Goal: Learn about a topic: Learn about a topic

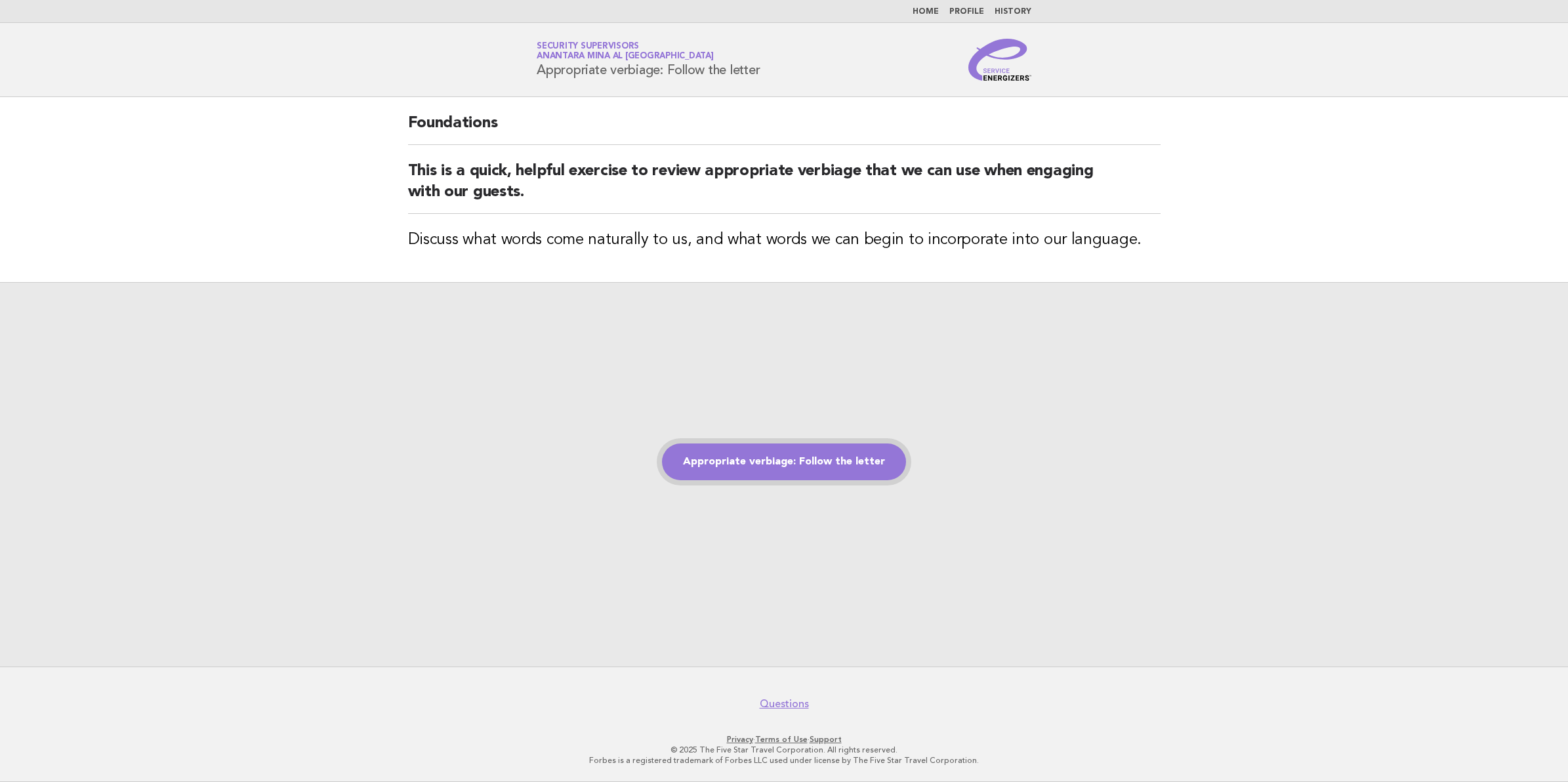
click at [786, 464] on link "Appropriate verbiage: Follow the letter" at bounding box center [784, 462] width 244 height 37
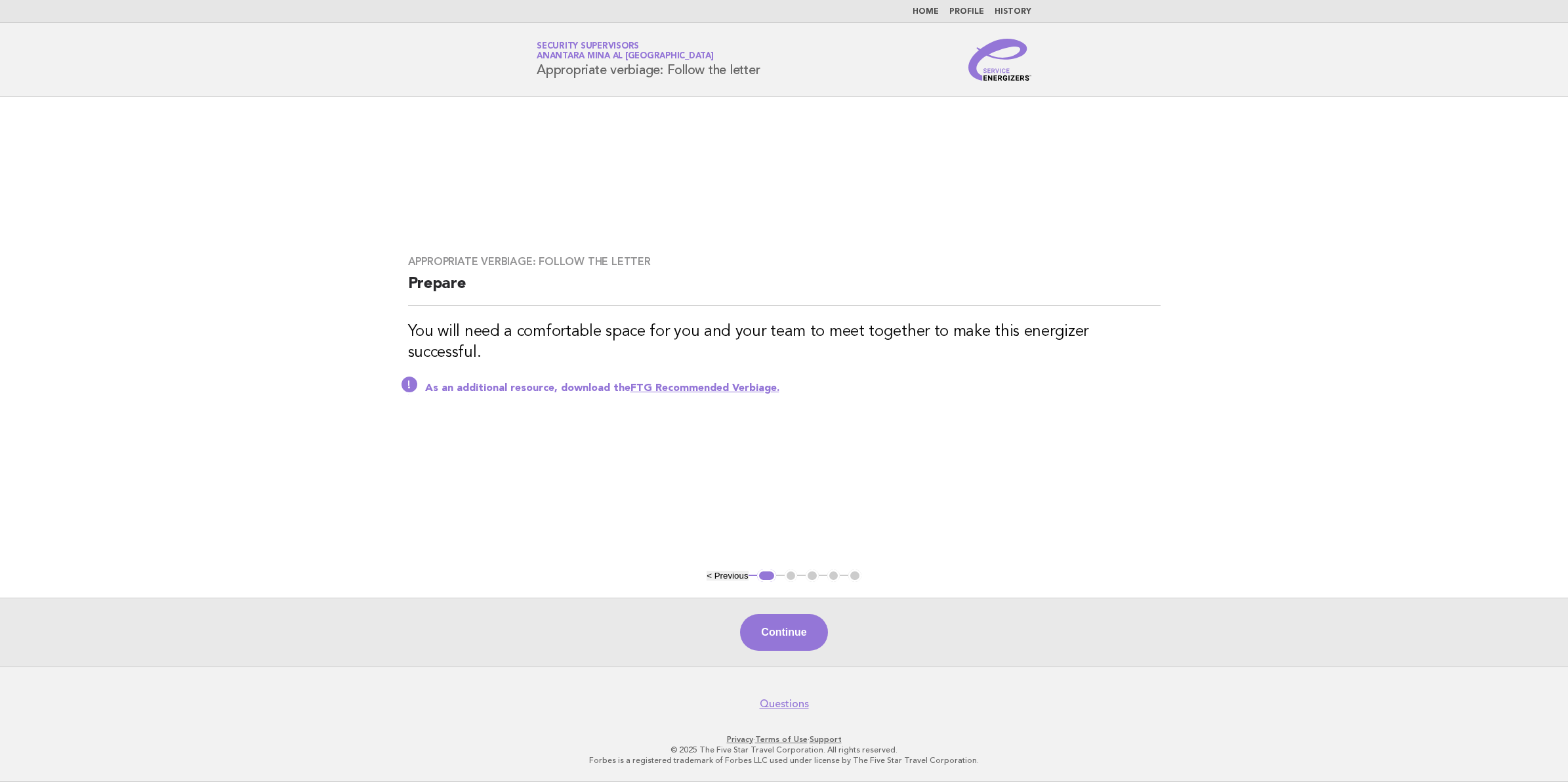
click at [713, 383] on link "FTG Recommended Verbiage." at bounding box center [705, 388] width 149 height 11
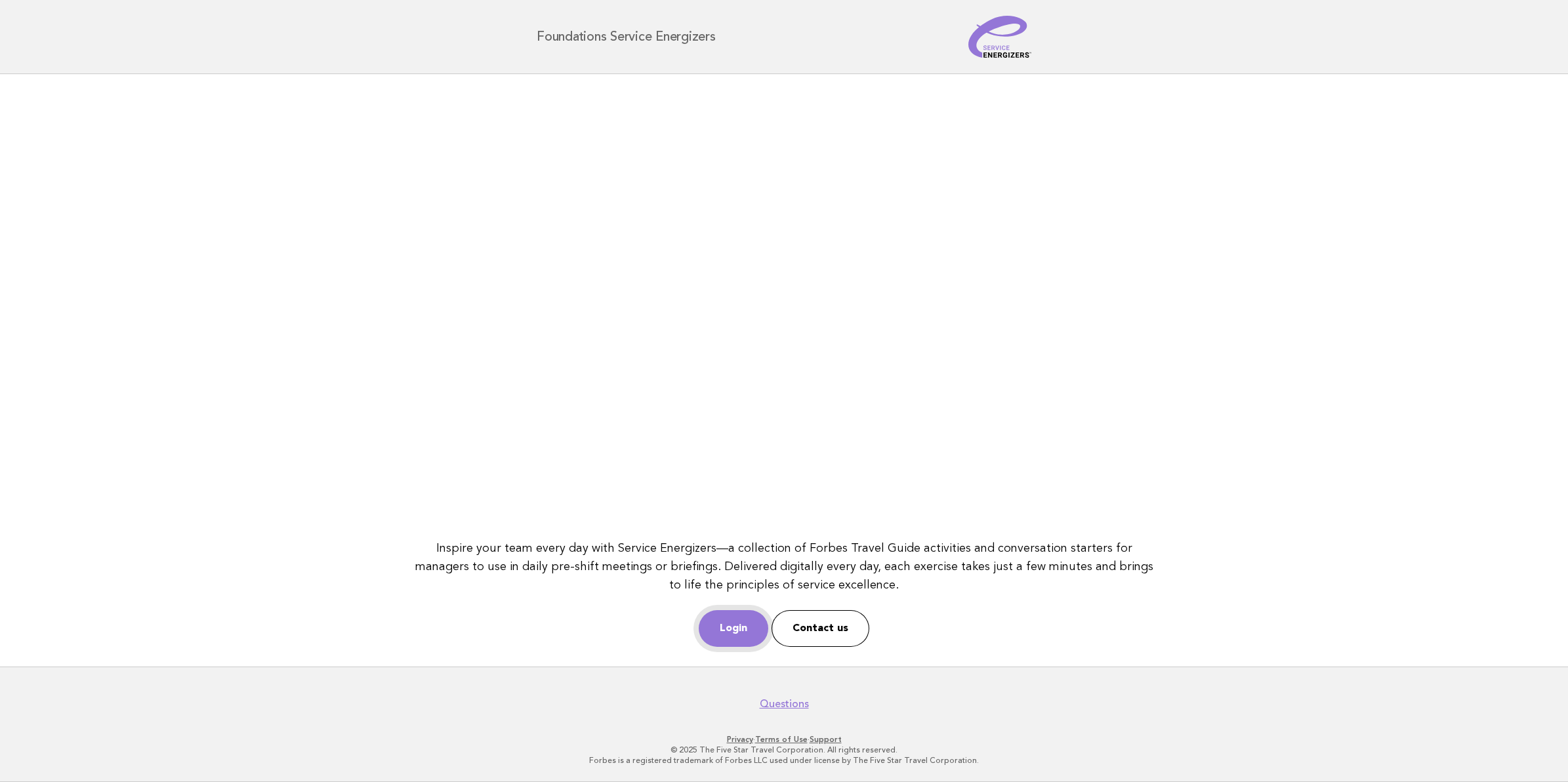
click at [710, 629] on link "Login" at bounding box center [733, 629] width 69 height 37
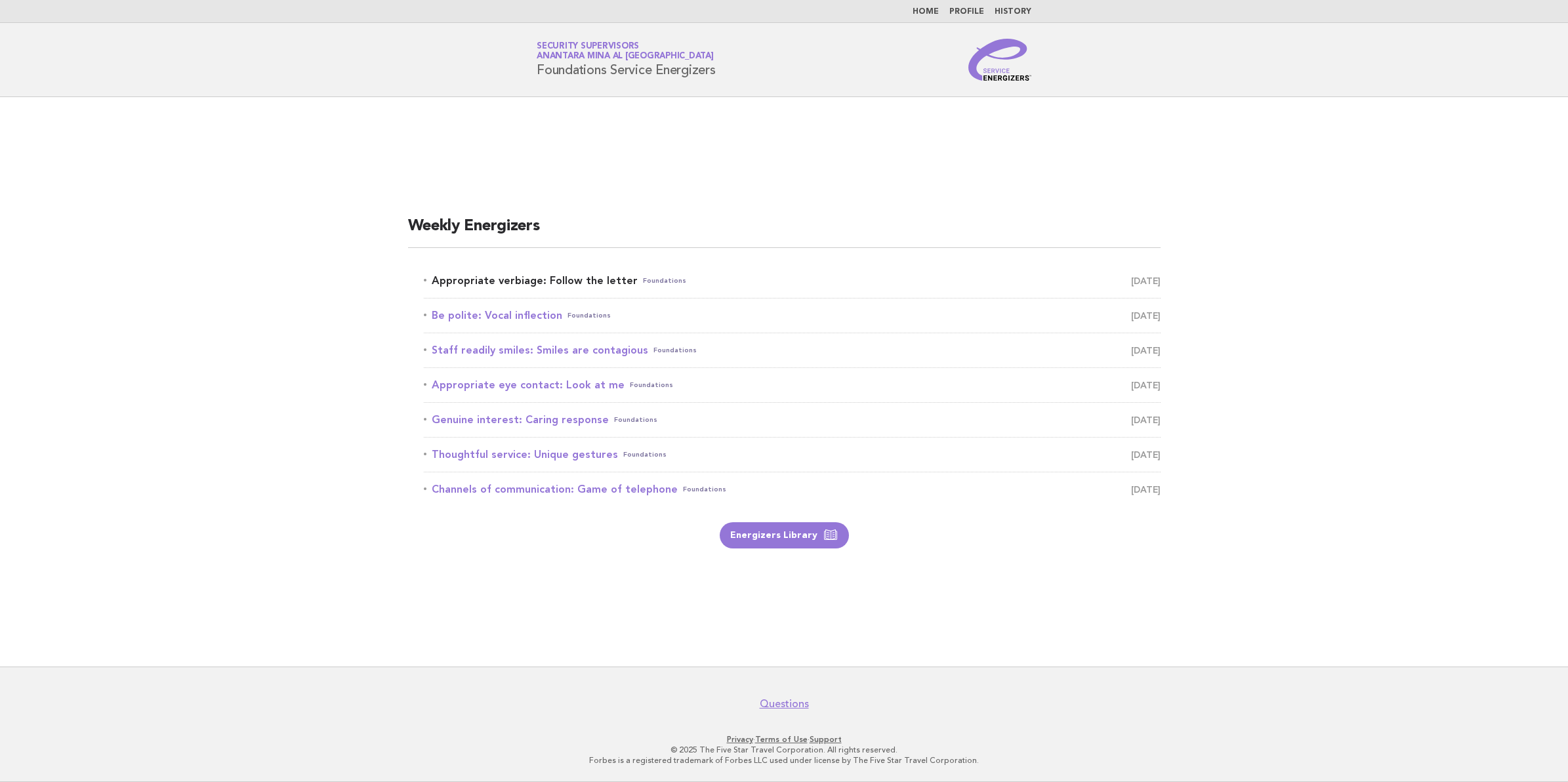
click at [558, 284] on link "Appropriate verbiage: Follow the letter Foundations [DATE]" at bounding box center [792, 281] width 737 height 18
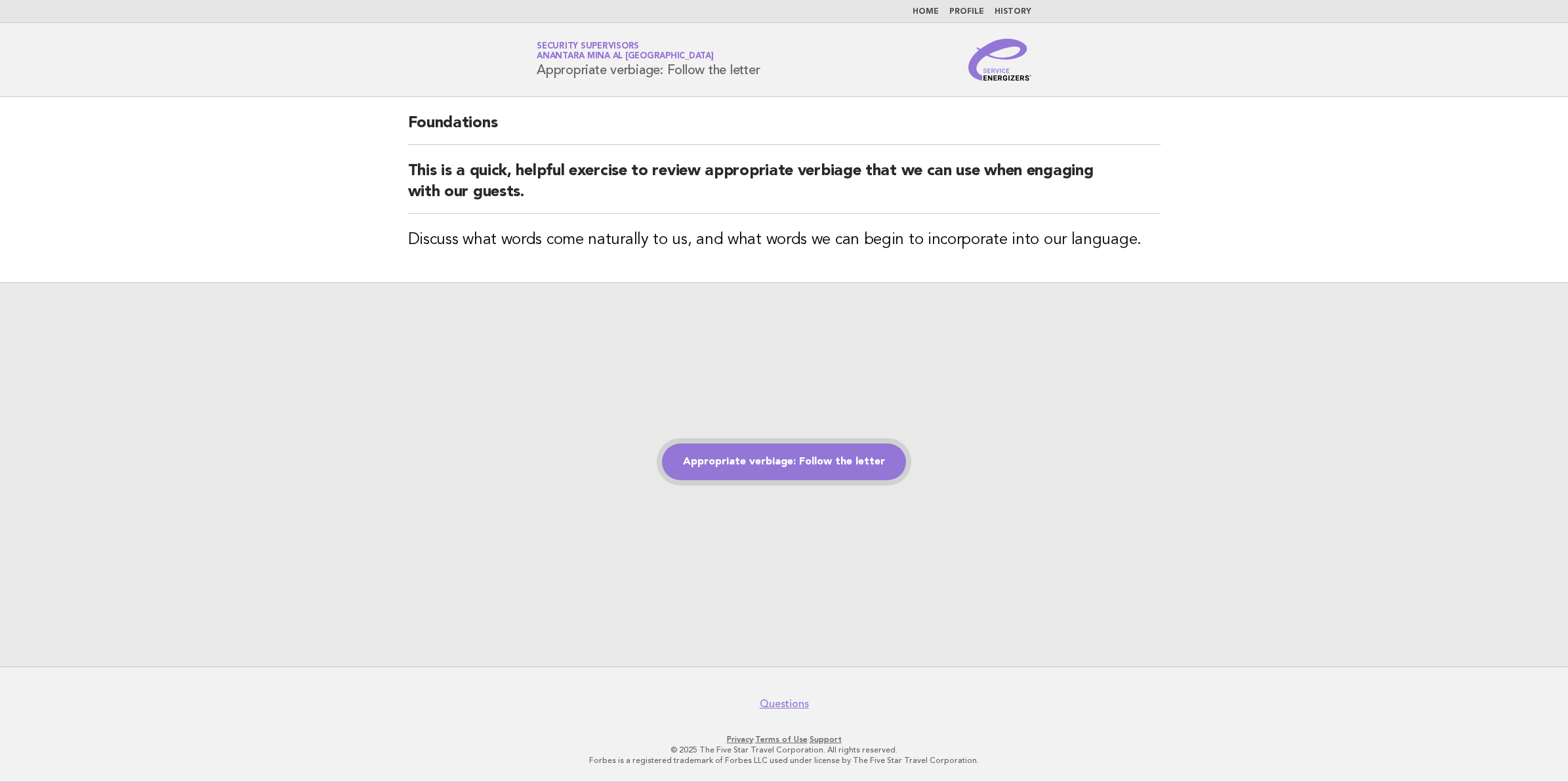
click at [759, 471] on link "Appropriate verbiage: Follow the letter" at bounding box center [784, 462] width 244 height 37
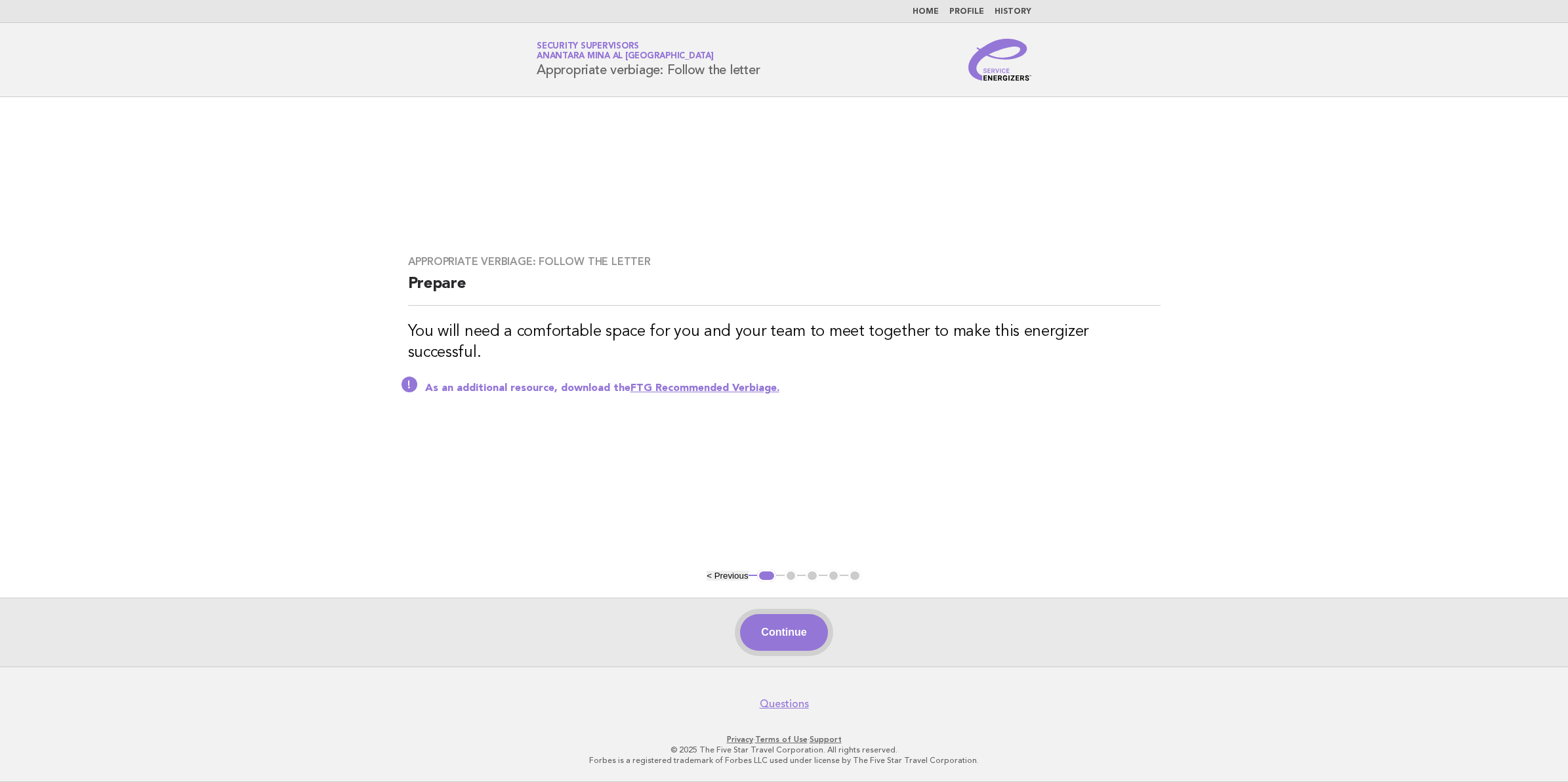
click at [750, 621] on button "Continue" at bounding box center [784, 633] width 88 height 37
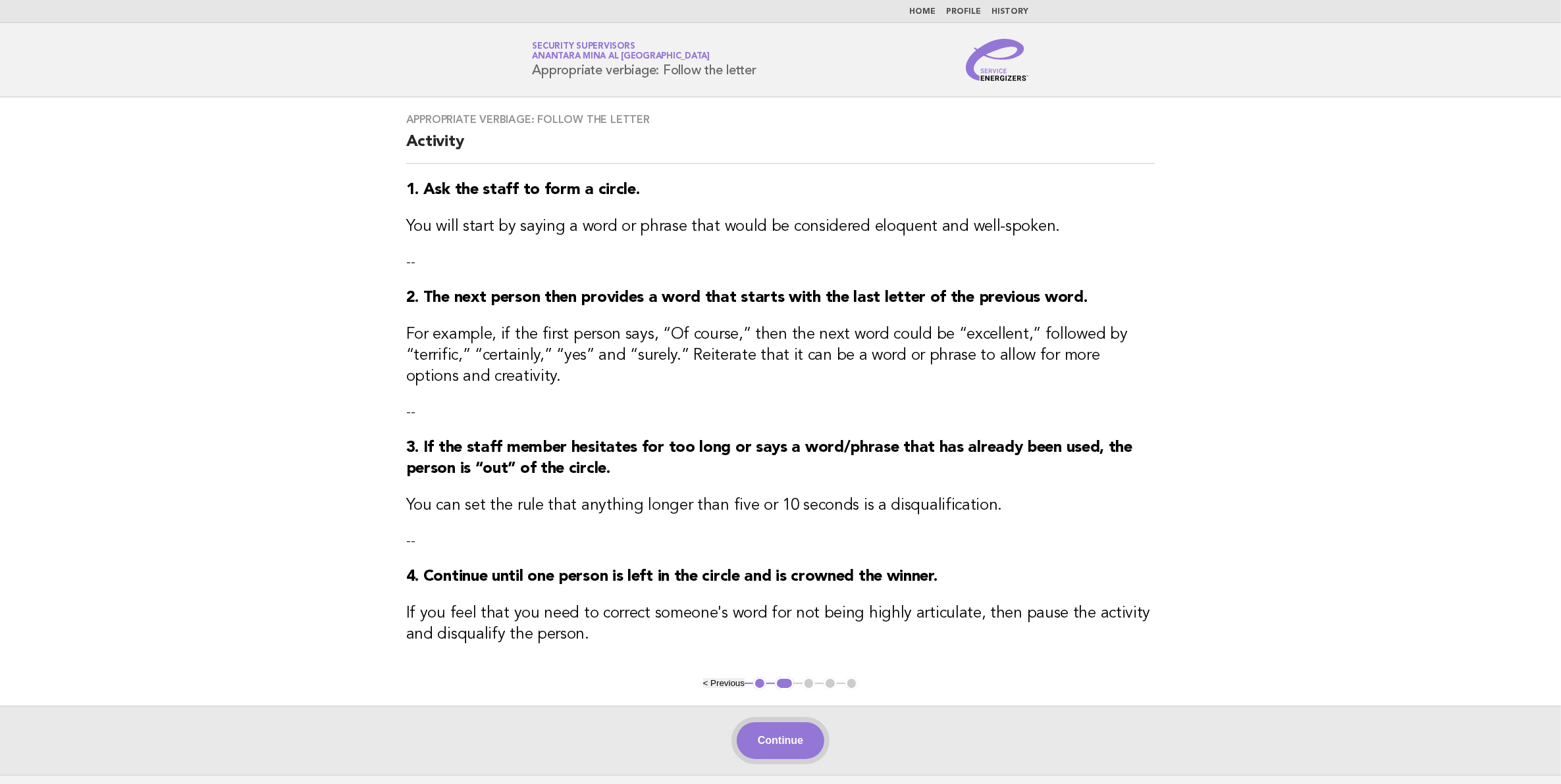
click at [814, 750] on button "Continue" at bounding box center [780, 741] width 88 height 37
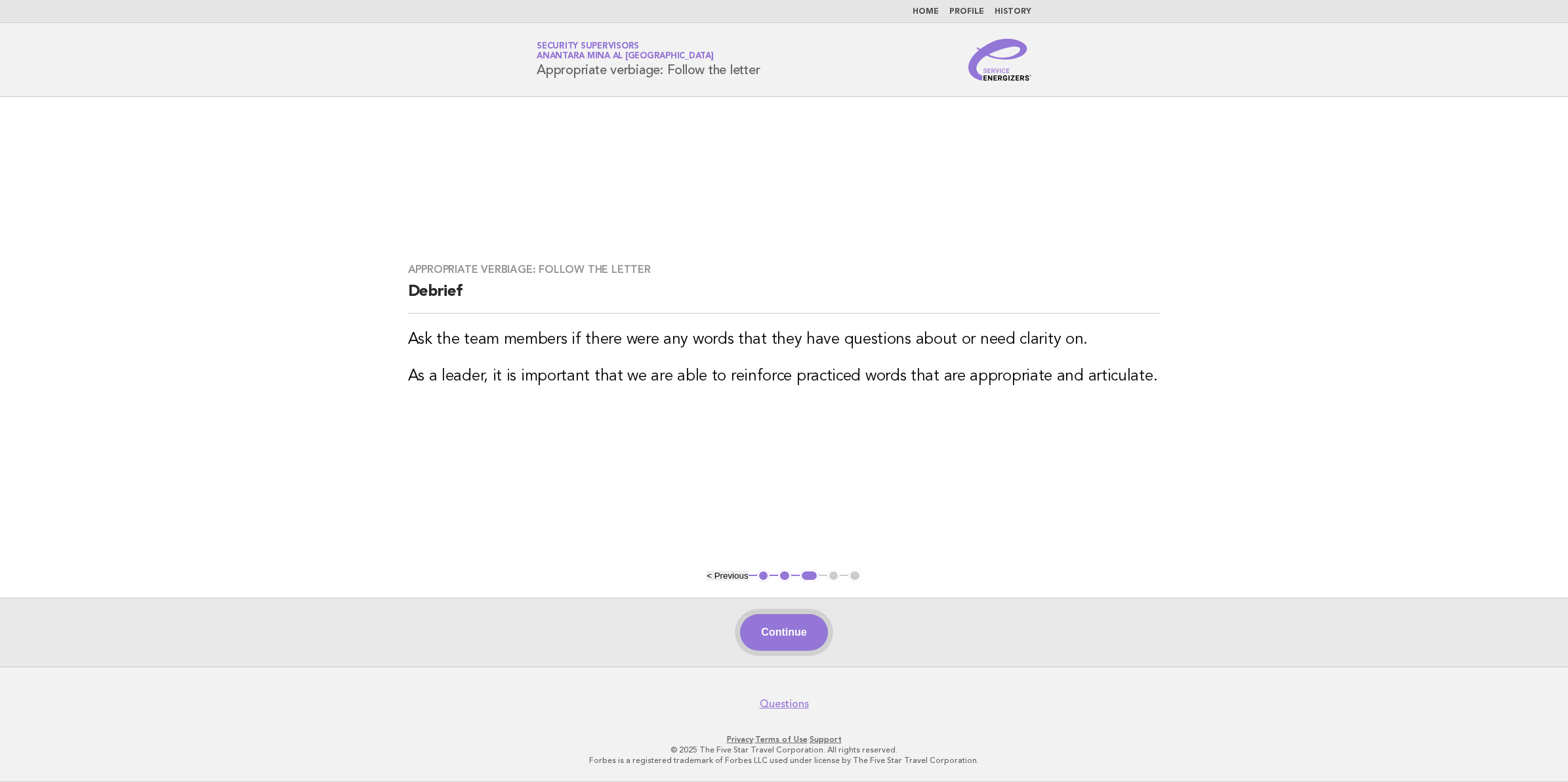
click at [804, 647] on button "Continue" at bounding box center [784, 633] width 88 height 37
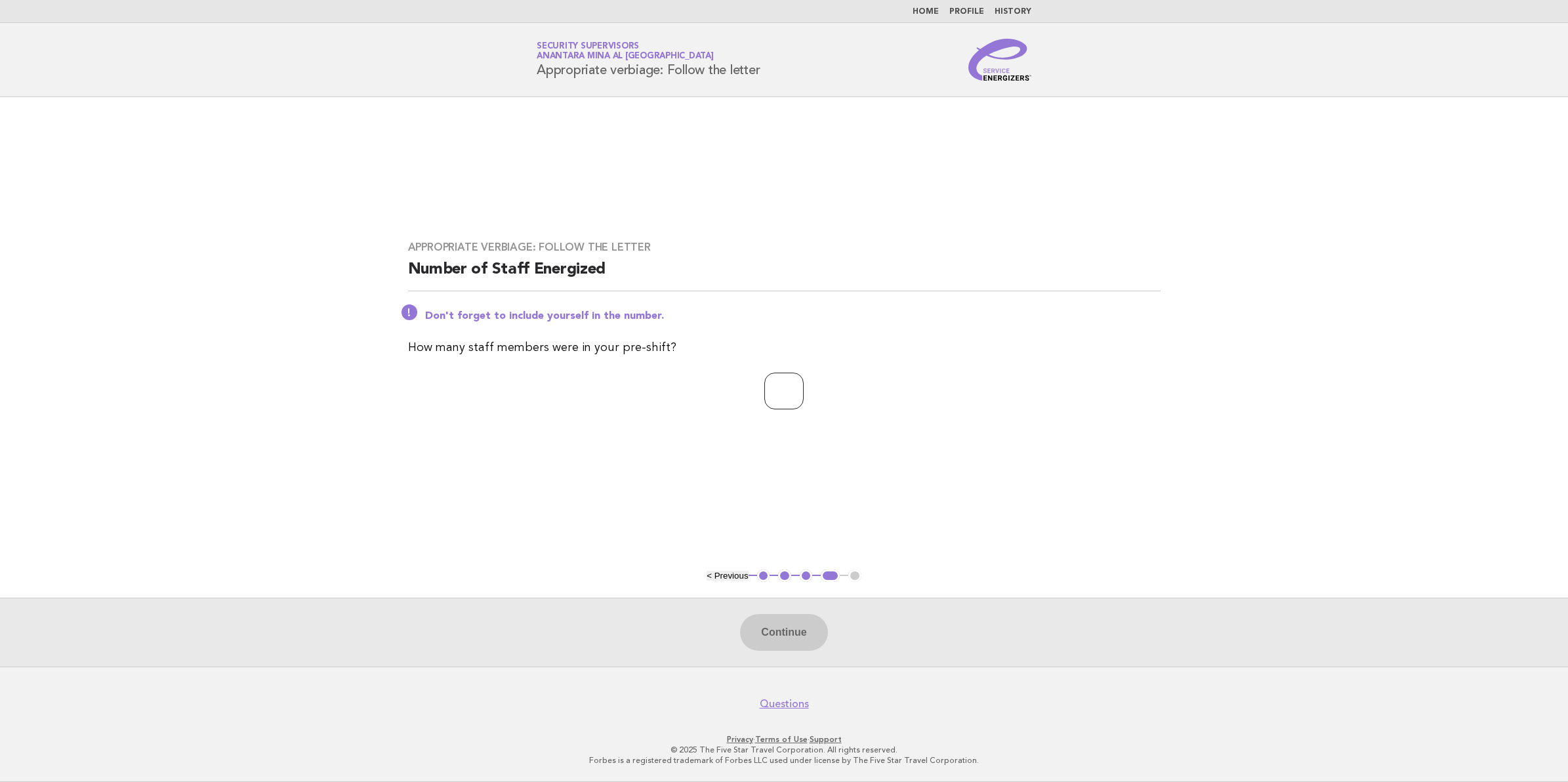
click at [791, 384] on input "number" at bounding box center [783, 391] width 39 height 37
type input "**"
click at [796, 617] on button "Continue" at bounding box center [784, 633] width 88 height 37
